Goal: Transaction & Acquisition: Book appointment/travel/reservation

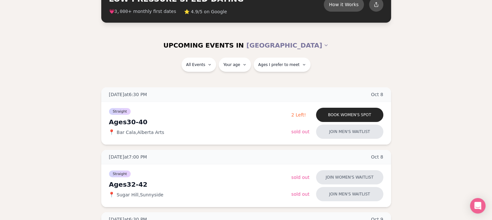
scroll to position [67, 0]
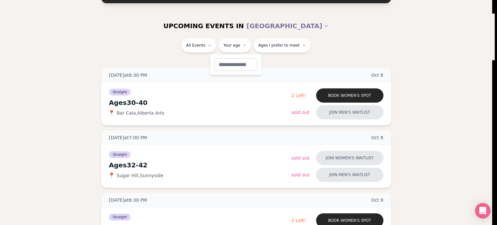
type input "**"
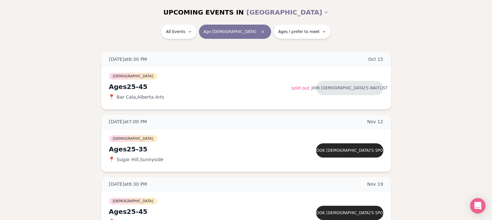
scroll to position [84, 3]
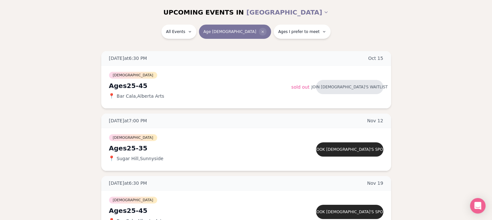
click at [261, 31] on icon "Clear age" at bounding box center [263, 32] width 4 height 4
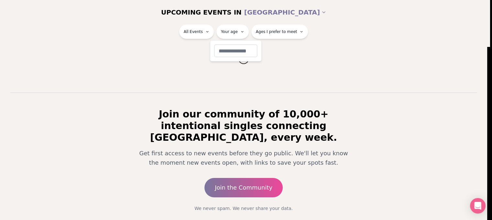
scroll to position [84, 0]
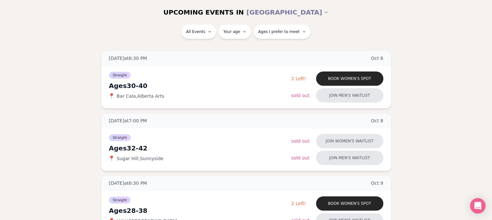
click at [285, 31] on span "Ages I prefer to meet" at bounding box center [278, 31] width 41 height 5
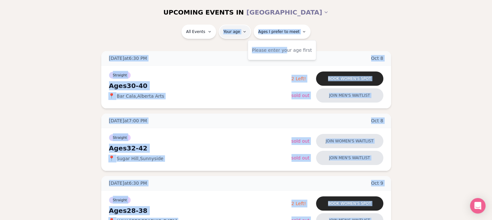
drag, startPoint x: 283, startPoint y: 51, endPoint x: 222, endPoint y: 28, distance: 65.2
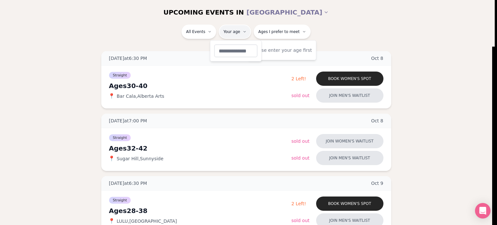
type input "**"
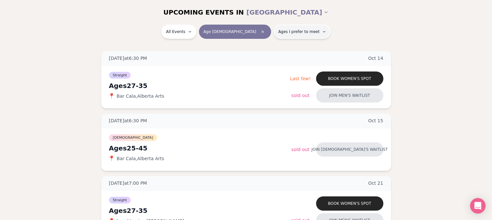
click at [273, 26] on button "Ages I prefer to meet" at bounding box center [301, 32] width 57 height 14
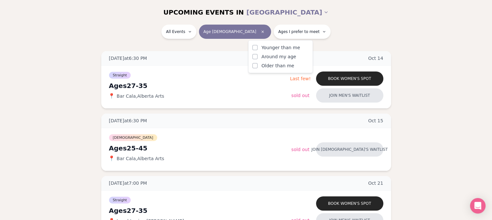
click at [154, 27] on div "All Events Age [DEMOGRAPHIC_DATA] Ages I prefer to meet" at bounding box center [246, 33] width 362 height 17
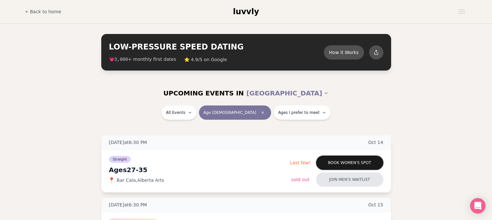
click at [338, 159] on button "Book women's spot" at bounding box center [349, 162] width 67 height 14
